Goal: Browse casually: Explore the website without a specific task or goal

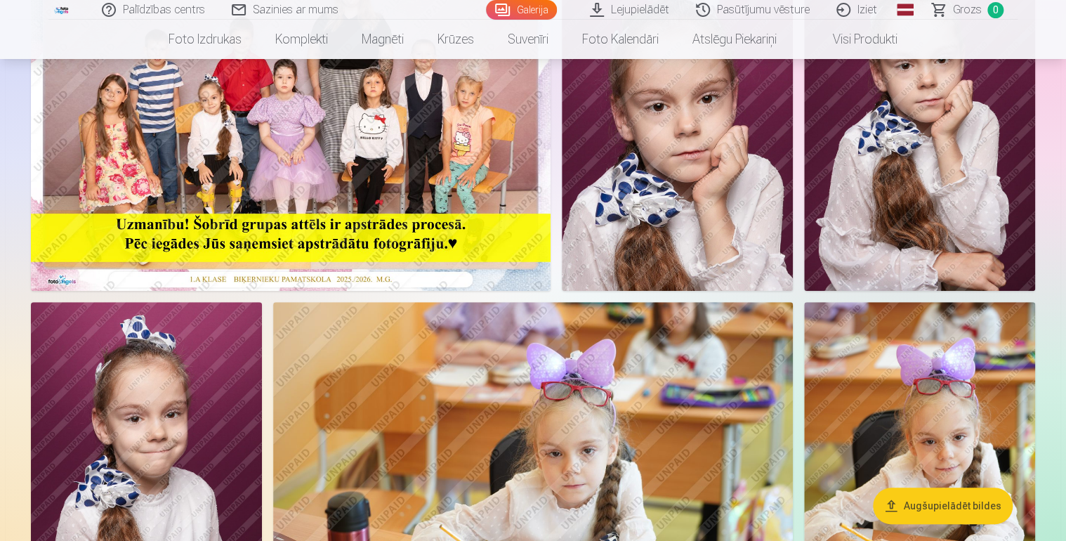
scroll to position [70, 0]
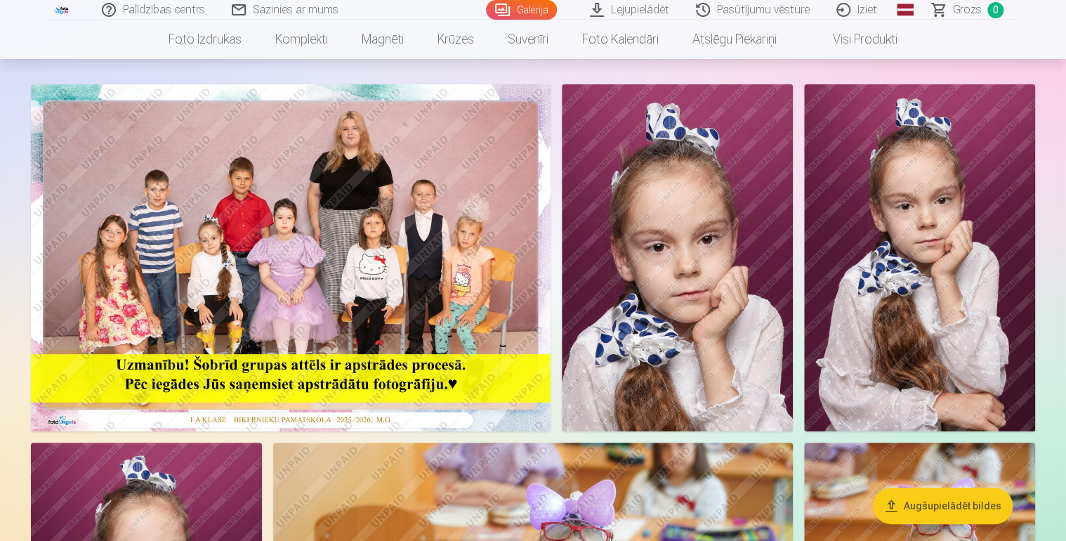
click at [961, 301] on img at bounding box center [919, 257] width 231 height 347
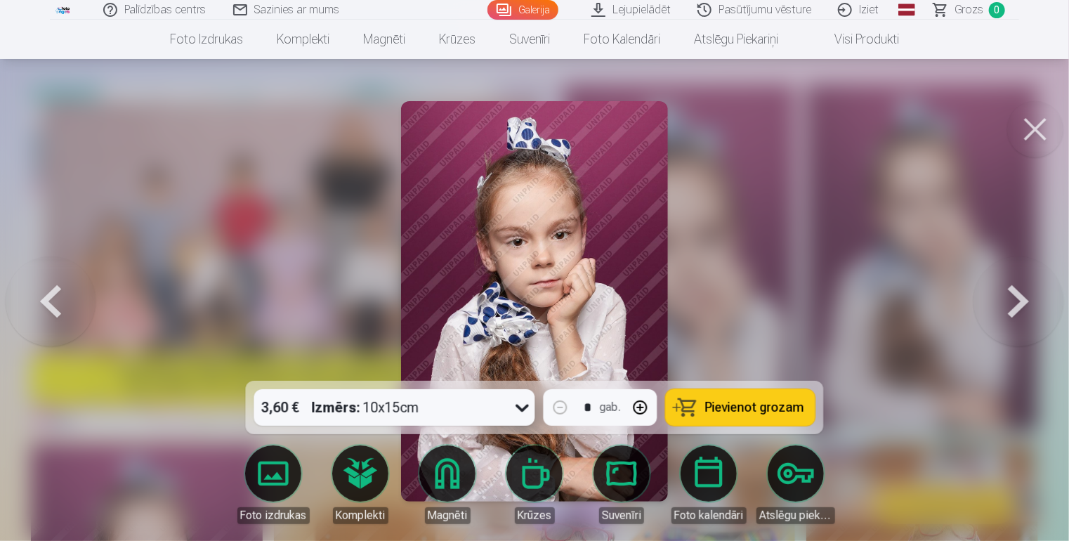
click at [57, 307] on button at bounding box center [51, 301] width 90 height 131
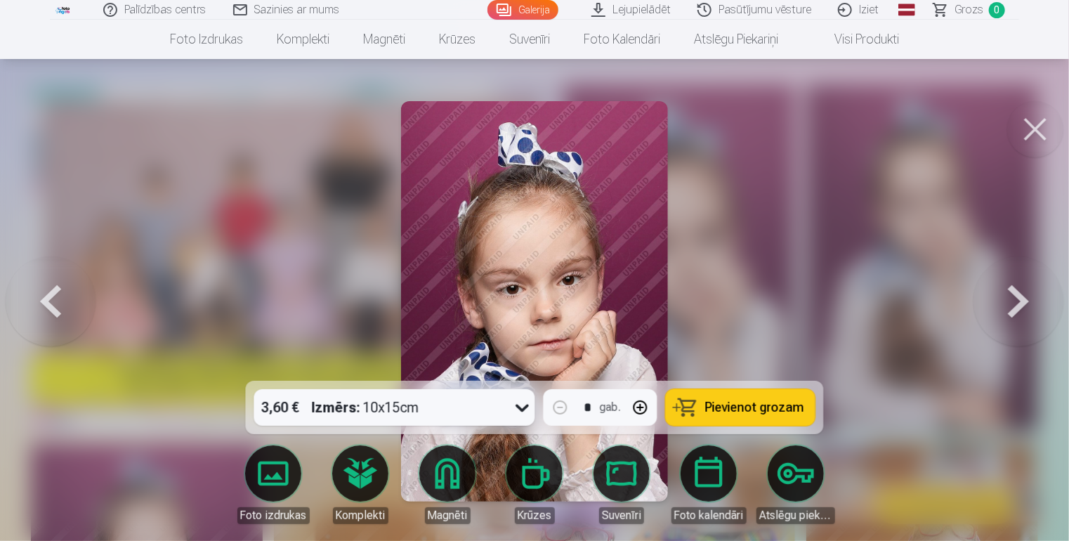
click at [59, 304] on button at bounding box center [51, 301] width 90 height 131
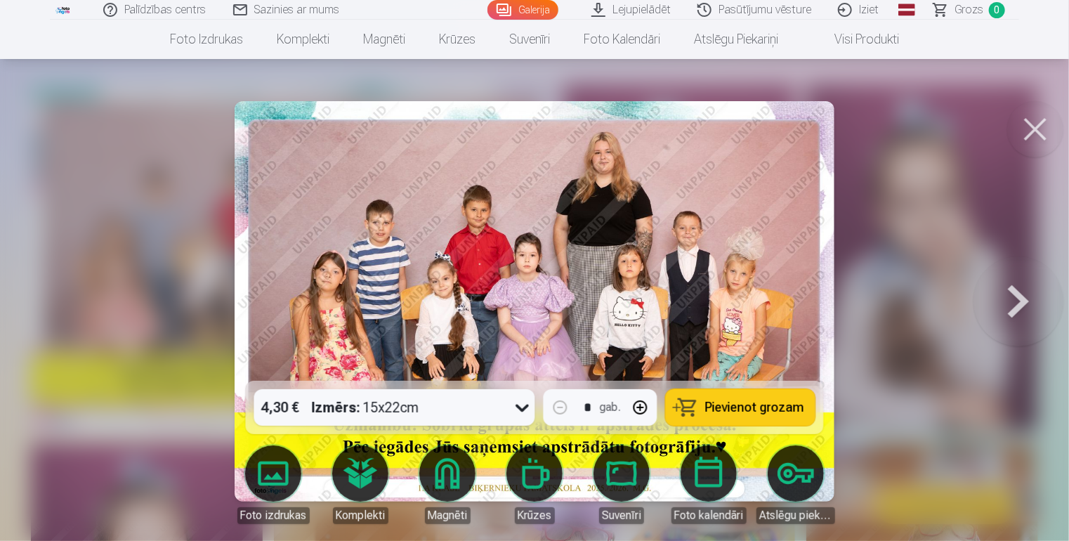
click at [573, 278] on img at bounding box center [535, 301] width 600 height 400
click at [573, 279] on img at bounding box center [535, 301] width 600 height 400
click at [1020, 289] on button at bounding box center [1018, 301] width 90 height 131
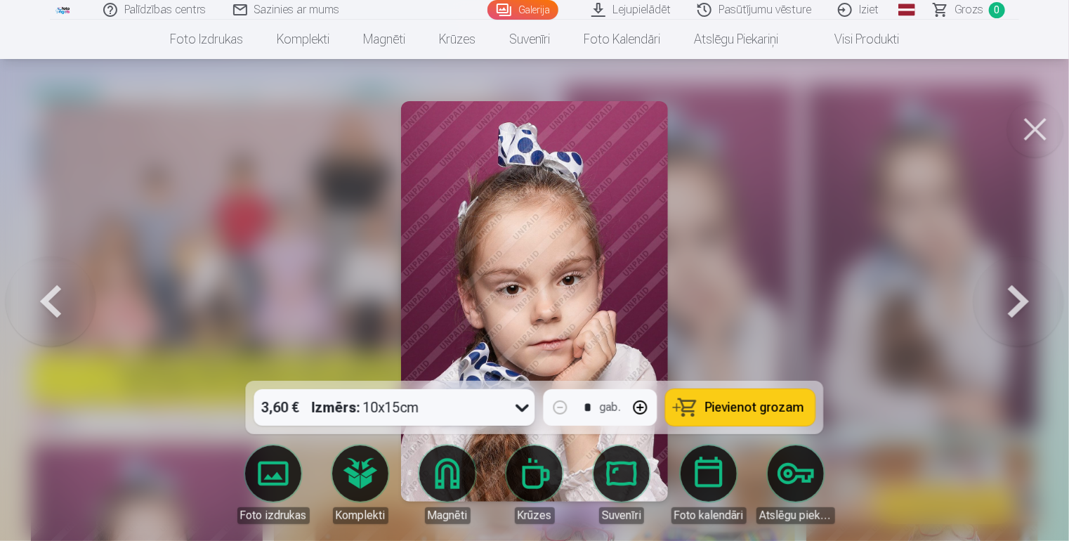
click at [1020, 290] on button at bounding box center [1018, 301] width 90 height 131
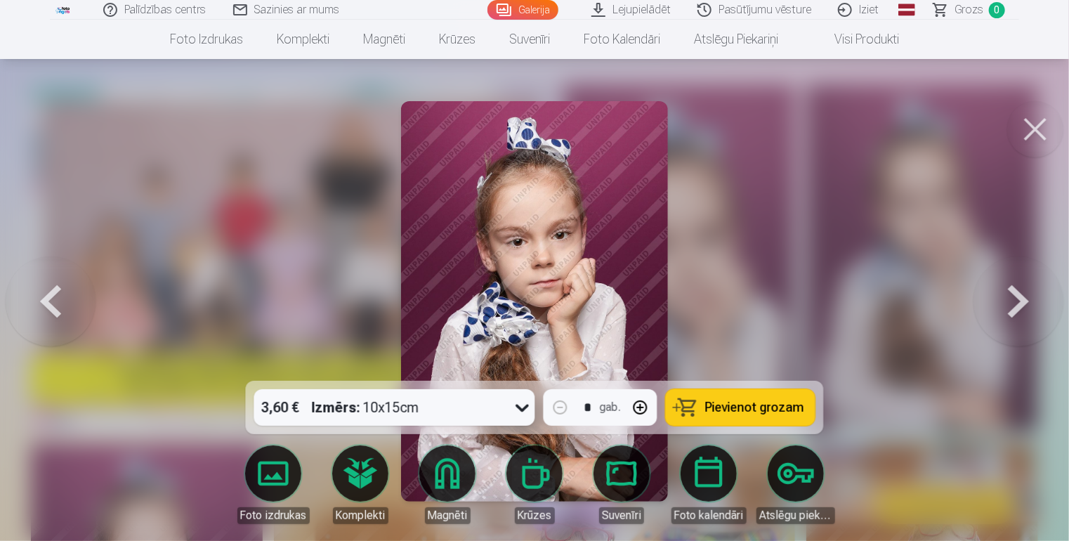
click at [1016, 288] on button at bounding box center [1018, 301] width 90 height 131
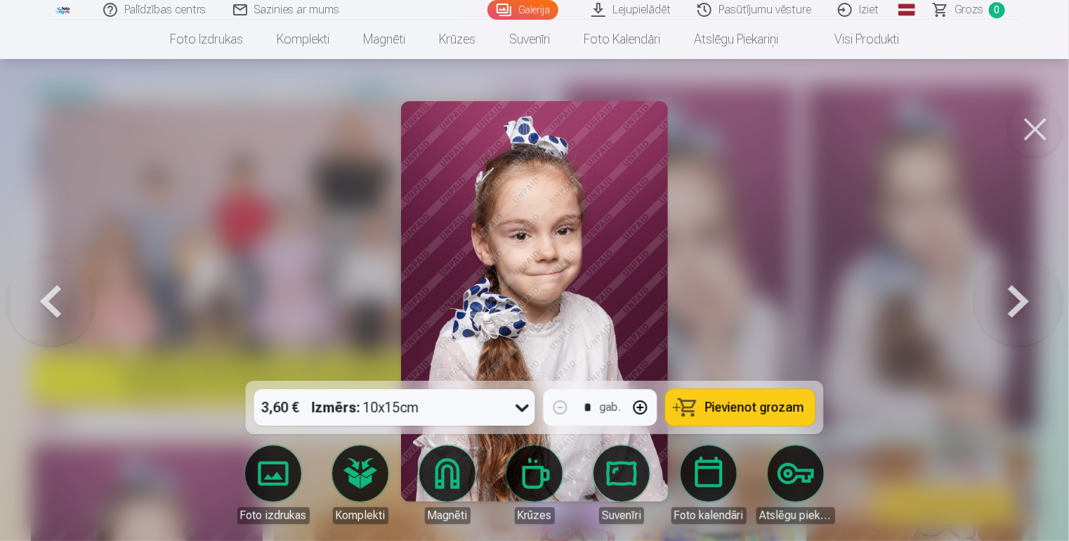
click at [1016, 288] on button at bounding box center [1018, 301] width 90 height 131
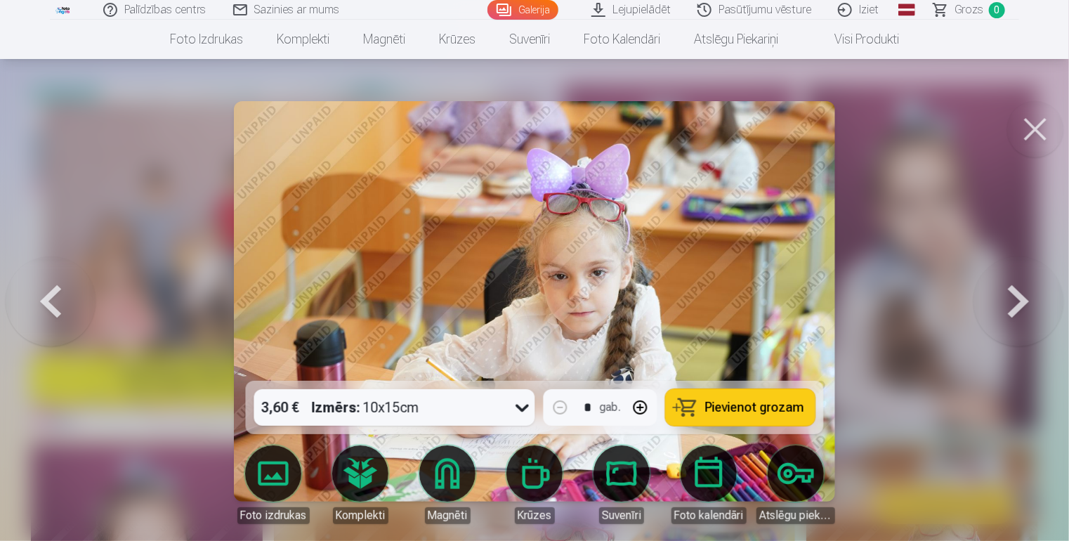
click at [740, 239] on img at bounding box center [534, 301] width 600 height 400
click at [1030, 129] on button at bounding box center [1035, 129] width 56 height 56
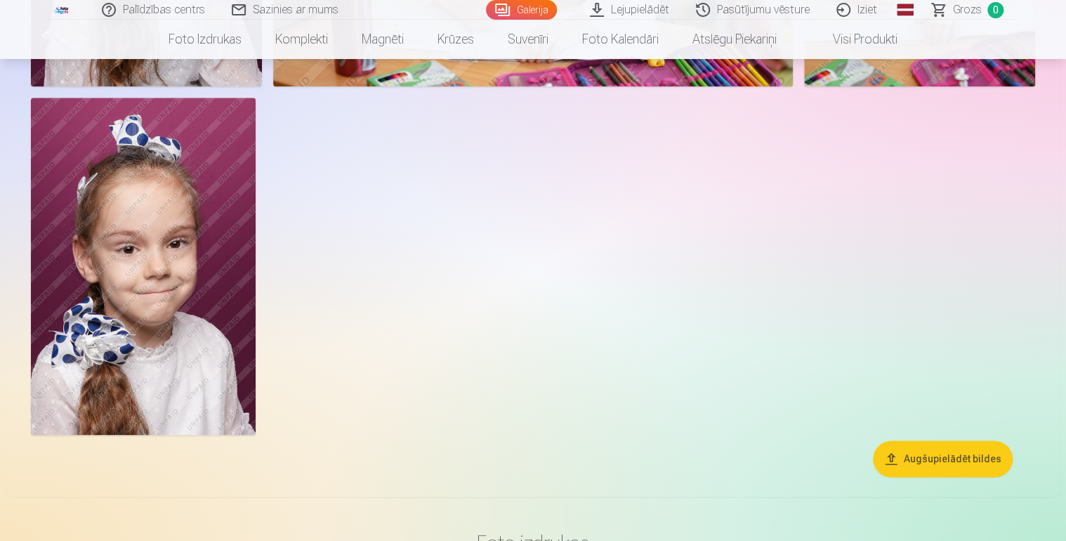
scroll to position [632, 0]
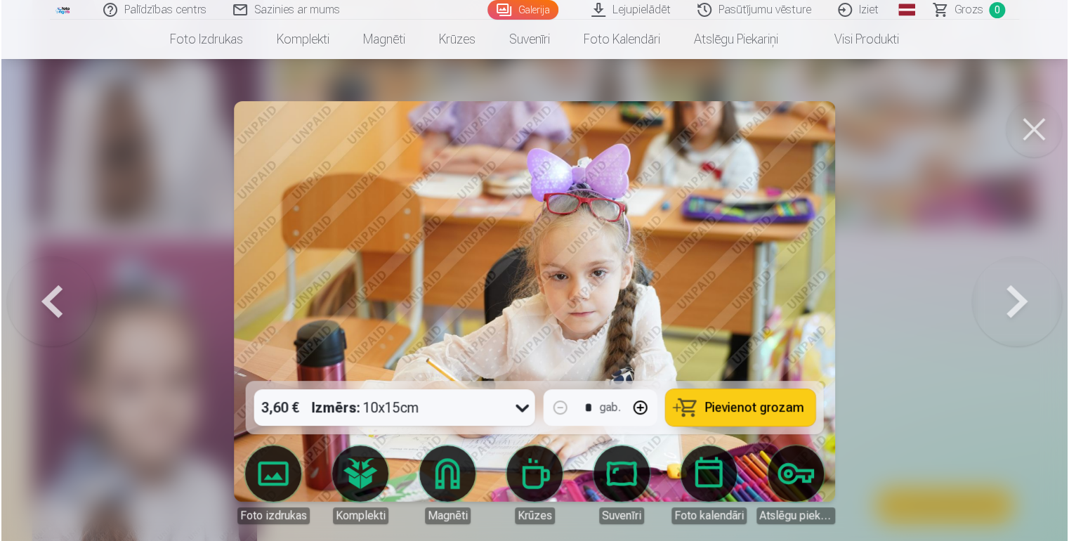
scroll to position [70, 0]
